Goal: Information Seeking & Learning: Learn about a topic

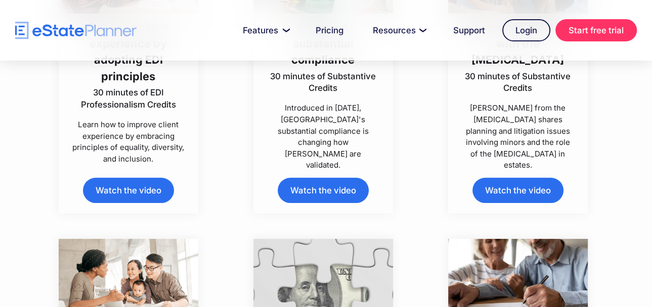
scroll to position [3286, 0]
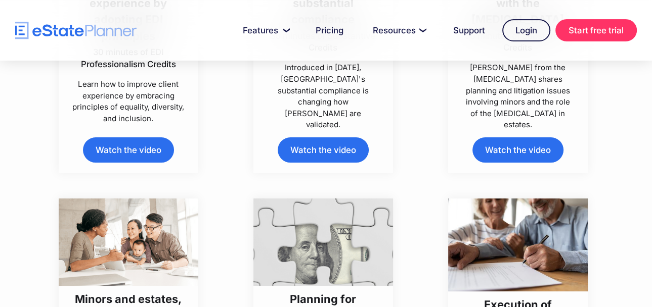
click at [151, 163] on link "Watch the video" at bounding box center [128, 150] width 91 height 25
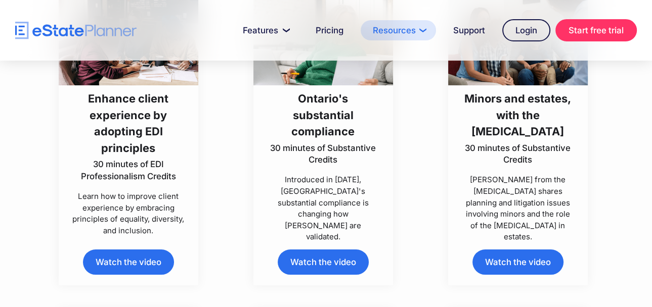
scroll to position [4458, 0]
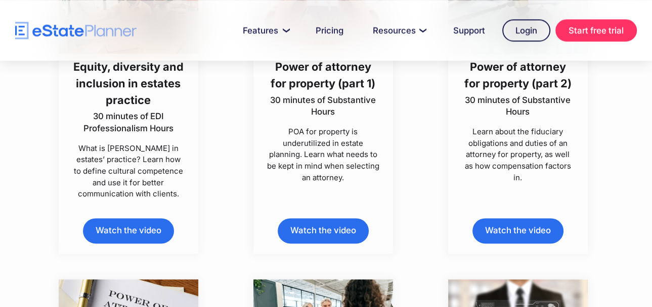
click at [135, 108] on h3 "Equity, diversity and inclusion in estates practice" at bounding box center [128, 84] width 113 height 50
